Goal: Browse casually

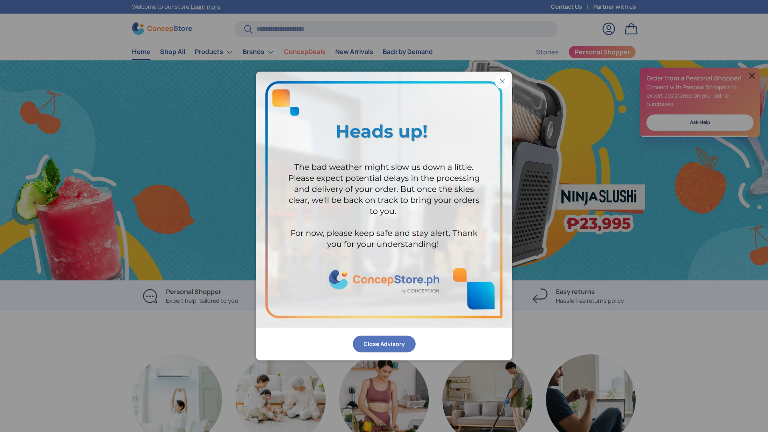
scroll to position [0, 768]
